Goal: Information Seeking & Learning: Learn about a topic

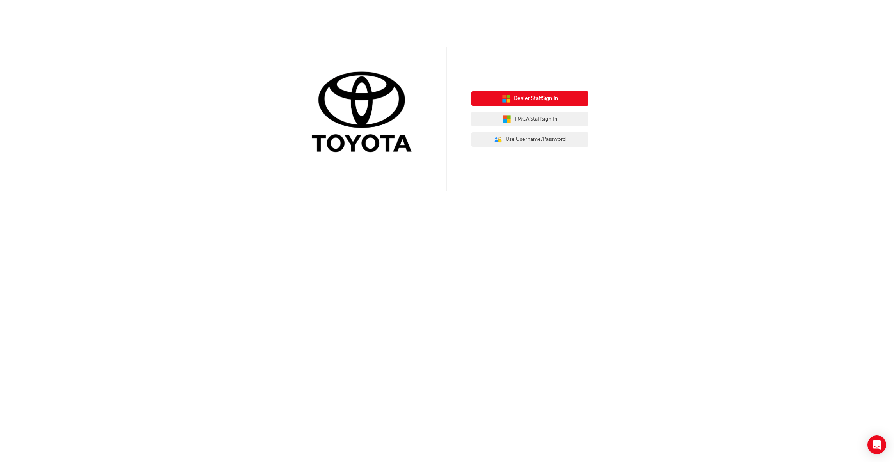
click at [559, 101] on button "Dealer Staff Sign In" at bounding box center [530, 98] width 117 height 15
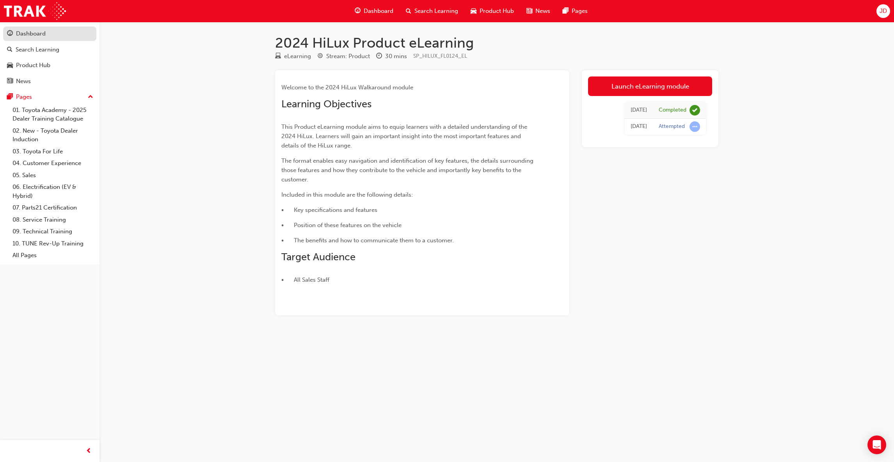
click at [36, 36] on div "Dashboard" at bounding box center [31, 33] width 30 height 9
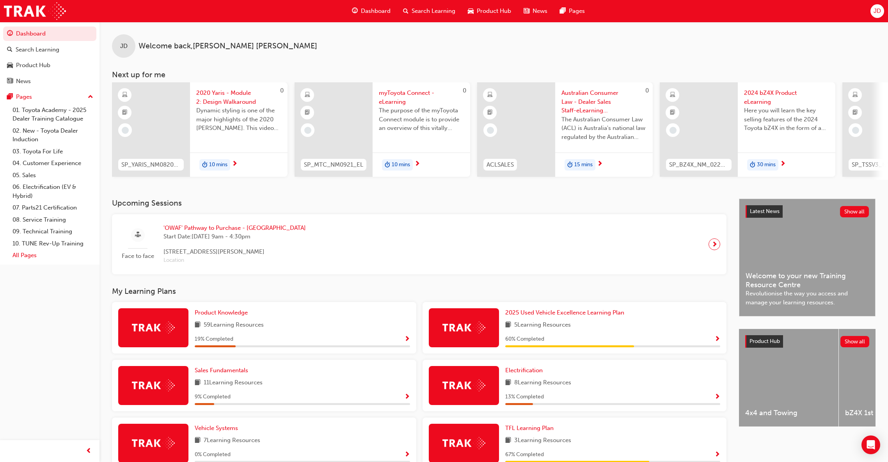
click at [25, 254] on link "All Pages" at bounding box center [52, 255] width 87 height 12
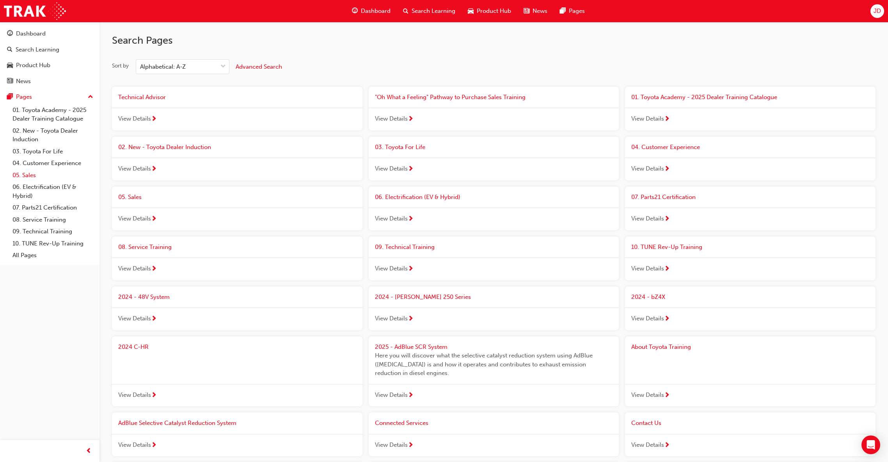
click at [26, 176] on link "05. Sales" at bounding box center [52, 175] width 87 height 12
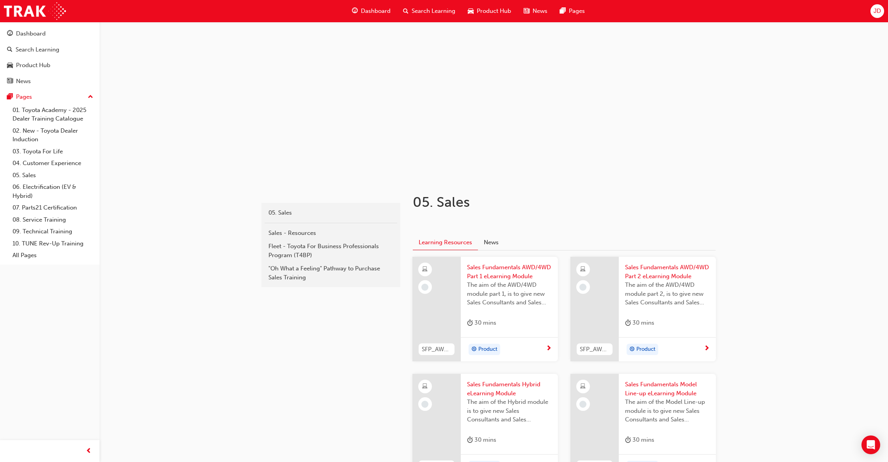
click at [368, 9] on span "Dashboard" at bounding box center [376, 11] width 30 height 9
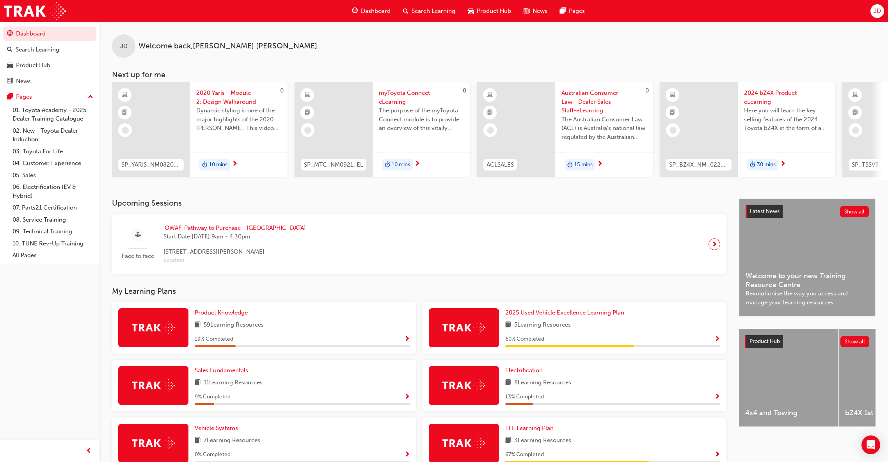
click at [433, 11] on span "Search Learning" at bounding box center [434, 11] width 44 height 9
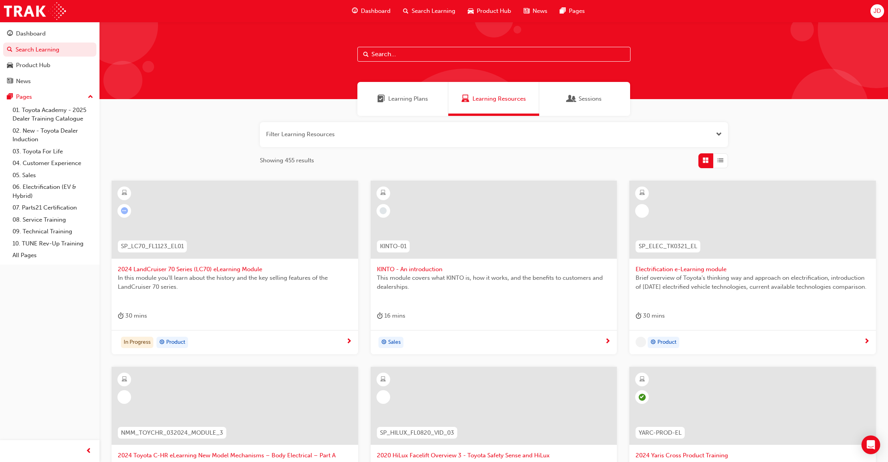
click at [401, 57] on input "text" at bounding box center [494, 54] width 273 height 15
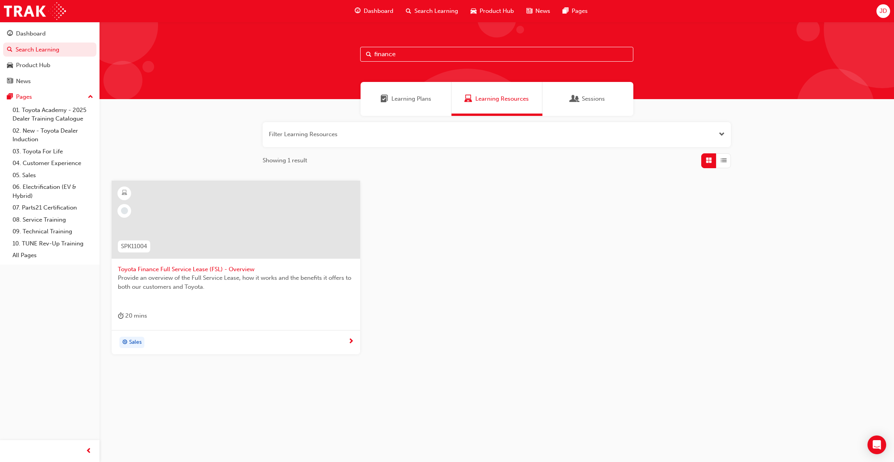
type input "finance"
click at [415, 99] on span "Learning Plans" at bounding box center [411, 98] width 40 height 9
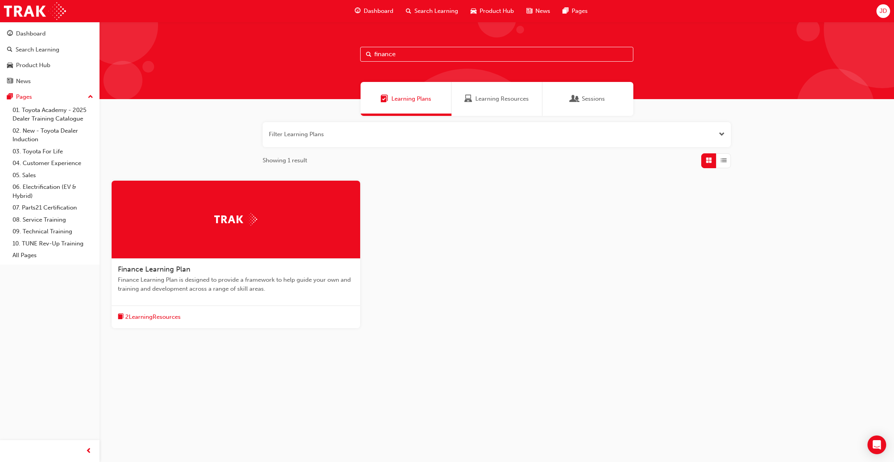
click at [172, 317] on span "2 Learning Resources" at bounding box center [152, 317] width 55 height 9
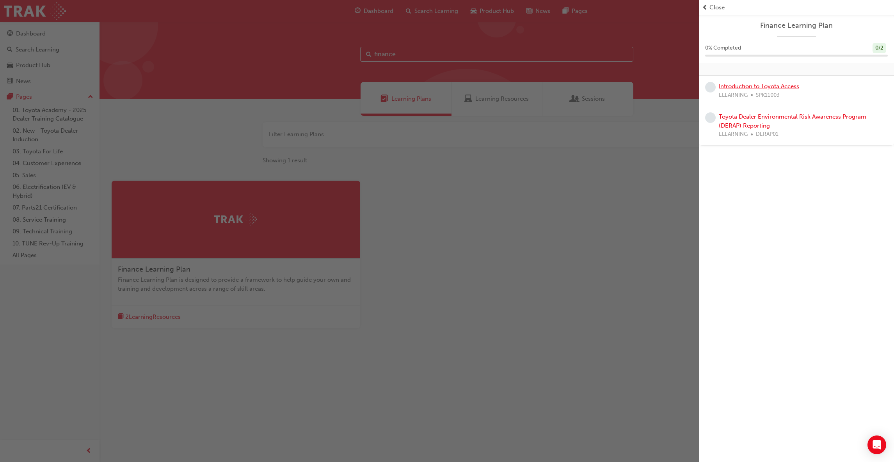
click at [779, 87] on link "Introduction to Toyota Access" at bounding box center [759, 86] width 80 height 7
